Goal: Task Accomplishment & Management: Complete application form

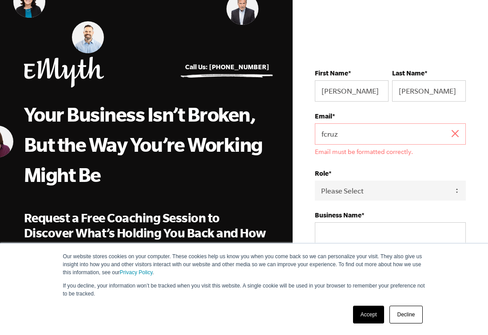
click at [367, 314] on link "Accept" at bounding box center [369, 315] width 32 height 18
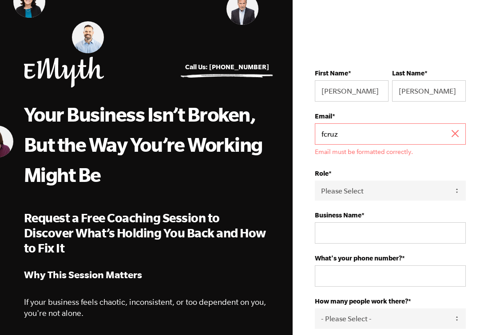
click at [404, 132] on input "fcruz" at bounding box center [390, 133] width 151 height 21
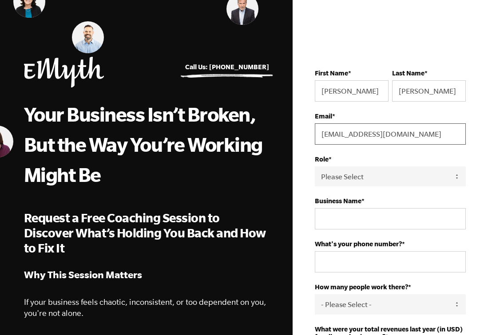
type input "[EMAIL_ADDRESS][DOMAIN_NAME]"
click at [345, 151] on fieldset "Email * [EMAIL_ADDRESS][DOMAIN_NAME]" at bounding box center [390, 133] width 151 height 43
click at [348, 172] on select "Please Select Owner Partner / Co-Owner Executive Employee / Other" at bounding box center [390, 176] width 151 height 20
select select "Partner / Co-Owner"
click at [315, 167] on select "Please Select Owner Partner / Co-Owner Executive Employee / Other" at bounding box center [390, 176] width 151 height 20
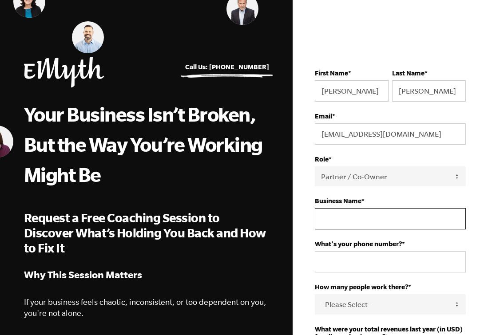
click at [366, 217] on input "Business Name *" at bounding box center [390, 218] width 151 height 21
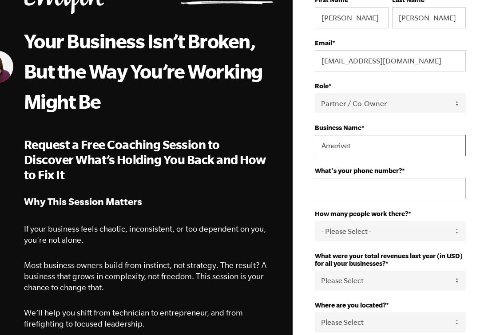
type input "Amerivet"
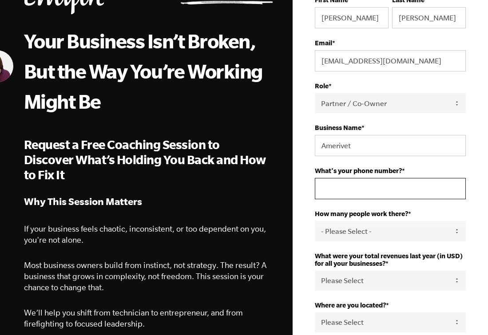
click at [375, 192] on input "What's your phone number? *" at bounding box center [390, 188] width 151 height 21
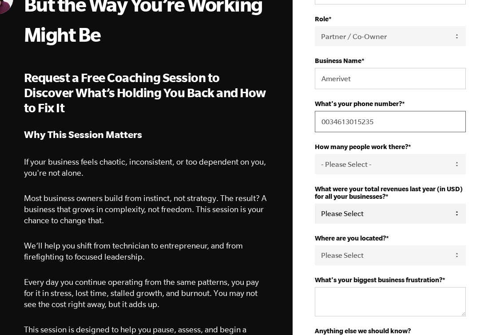
scroll to position [158, 0]
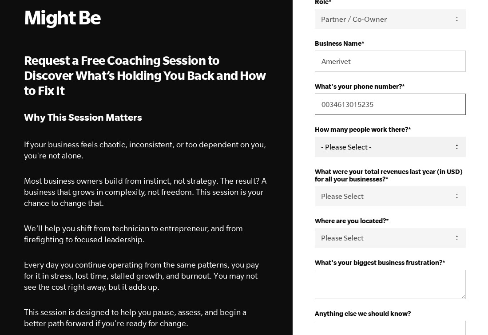
type input "0034613015235"
click at [410, 154] on select "- Please Select - 50+ [PHONE_NUMBER] 10-19 4-9 1-3 0 tfa_105 tfa_106 tfa_107 tf…" at bounding box center [390, 147] width 151 height 20
select select "20-34"
click at [315, 139] on select "- Please Select - 50+ [PHONE_NUMBER] 10-19 4-9 1-3 0 tfa_105 tfa_106 tfa_107 tf…" at bounding box center [390, 147] width 151 height 20
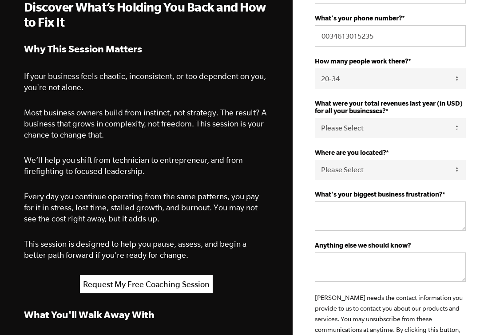
scroll to position [232, 0]
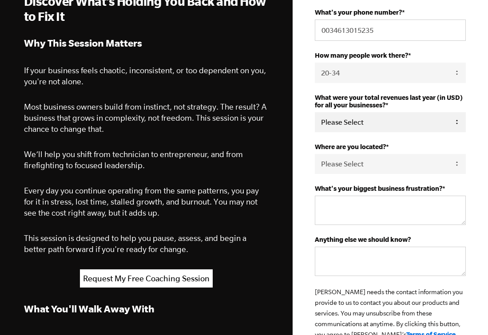
click at [363, 132] on select "Please Select 0-75K 76-150K 151-275K 276-500K 501-750K 751-1M 1-2.5M 2.5-5M 5-1…" at bounding box center [390, 122] width 151 height 20
select select "5-10M"
click at [315, 115] on select "Please Select 0-75K 76-150K 151-275K 276-500K 501-750K 751-1M 1-2.5M 2.5-5M 5-1…" at bounding box center [390, 122] width 151 height 20
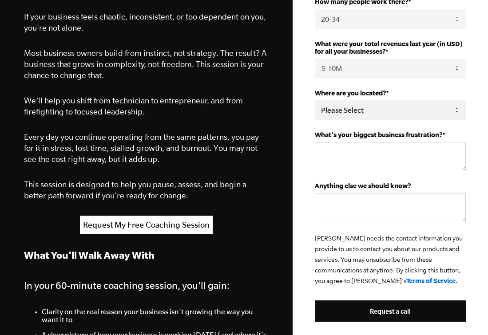
click at [375, 120] on select "Please Select [GEOGRAPHIC_DATA] [GEOGRAPHIC_DATA] [GEOGRAPHIC_DATA] [GEOGRAPHIC…" at bounding box center [390, 110] width 151 height 20
select select "[GEOGRAPHIC_DATA]"
click at [315, 104] on select "Please Select [GEOGRAPHIC_DATA] [GEOGRAPHIC_DATA] [GEOGRAPHIC_DATA] [GEOGRAPHIC…" at bounding box center [390, 110] width 151 height 20
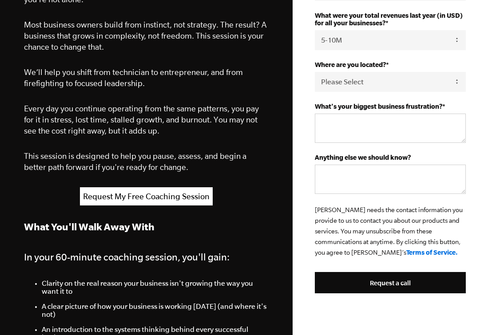
scroll to position [343, 0]
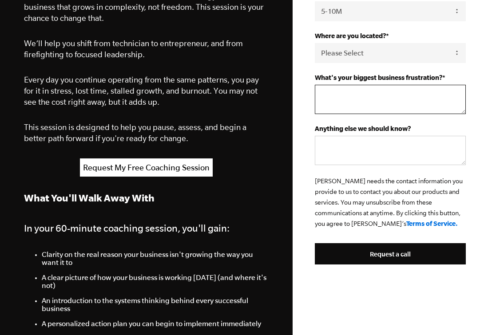
click at [392, 99] on textarea "What's your biggest business frustration? *" at bounding box center [390, 99] width 151 height 29
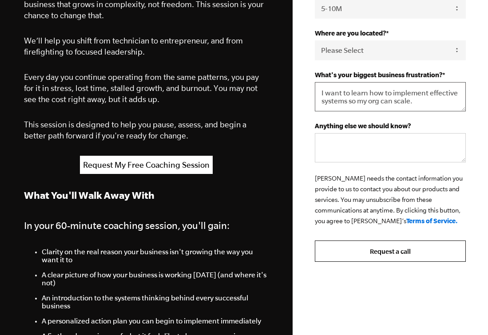
type textarea "I want to learn how to implement effective systems so my org can scale."
click at [382, 260] on input "Request a call" at bounding box center [390, 251] width 151 height 21
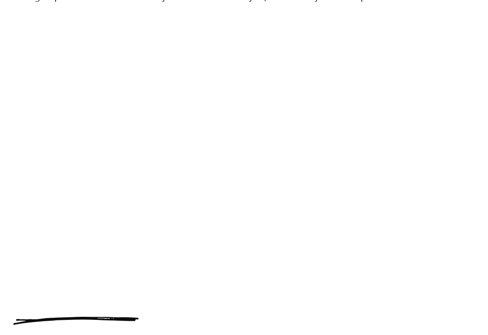
scroll to position [352, 0]
click at [361, 309] on div at bounding box center [243, 169] width 461 height 286
click at [484, 190] on div "You just took a real step toward changing your business - and your life. Many b…" at bounding box center [244, 7] width 488 height 628
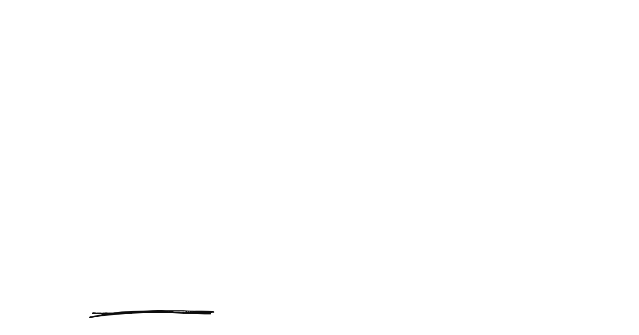
scroll to position [351, 0]
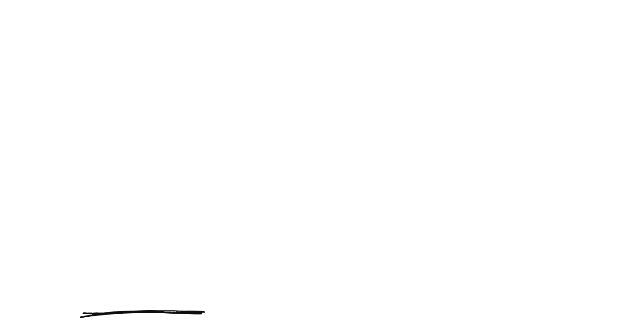
scroll to position [368, 0]
click at [466, 300] on div at bounding box center [319, 158] width 479 height 296
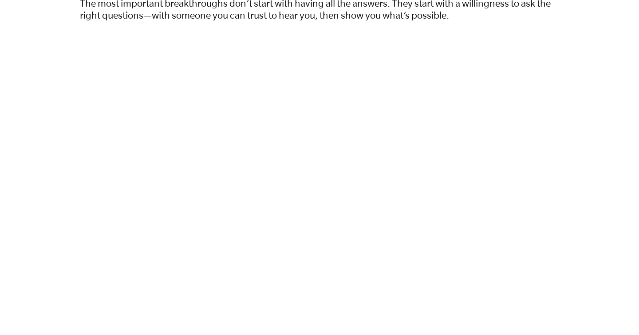
scroll to position [493, 0]
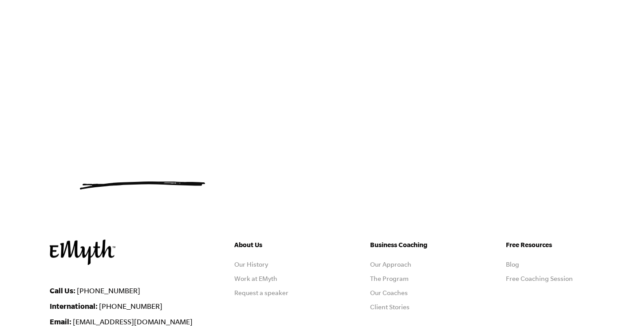
click at [178, 187] on img at bounding box center [142, 186] width 125 height 8
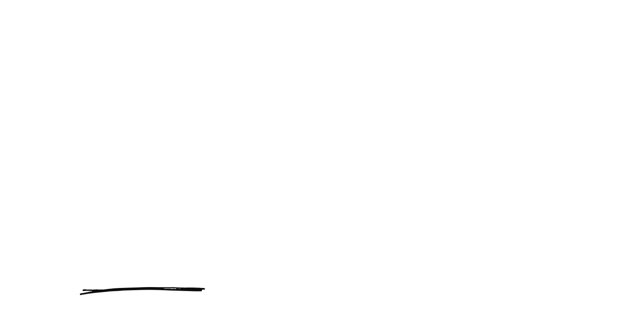
scroll to position [386, 0]
